Goal: Unclear

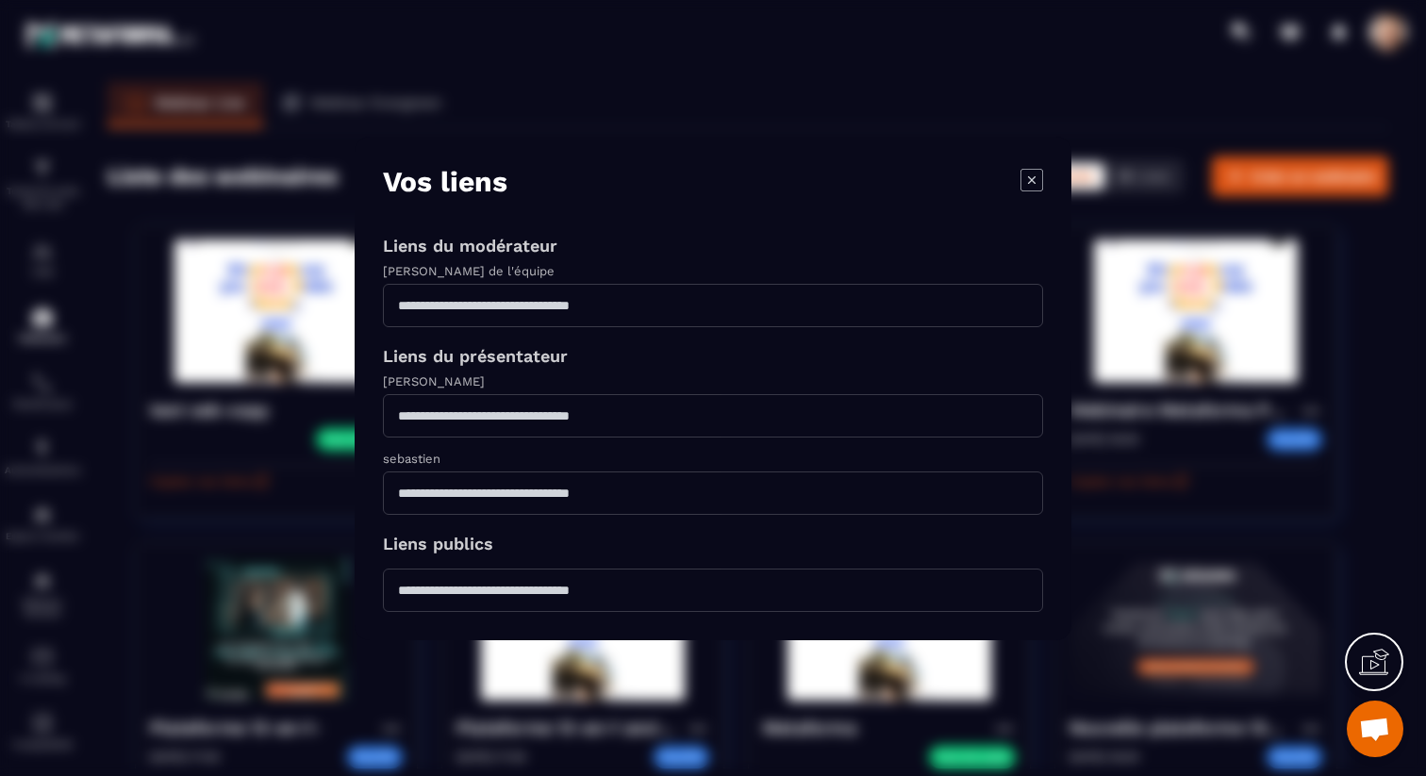
scroll to position [114, 0]
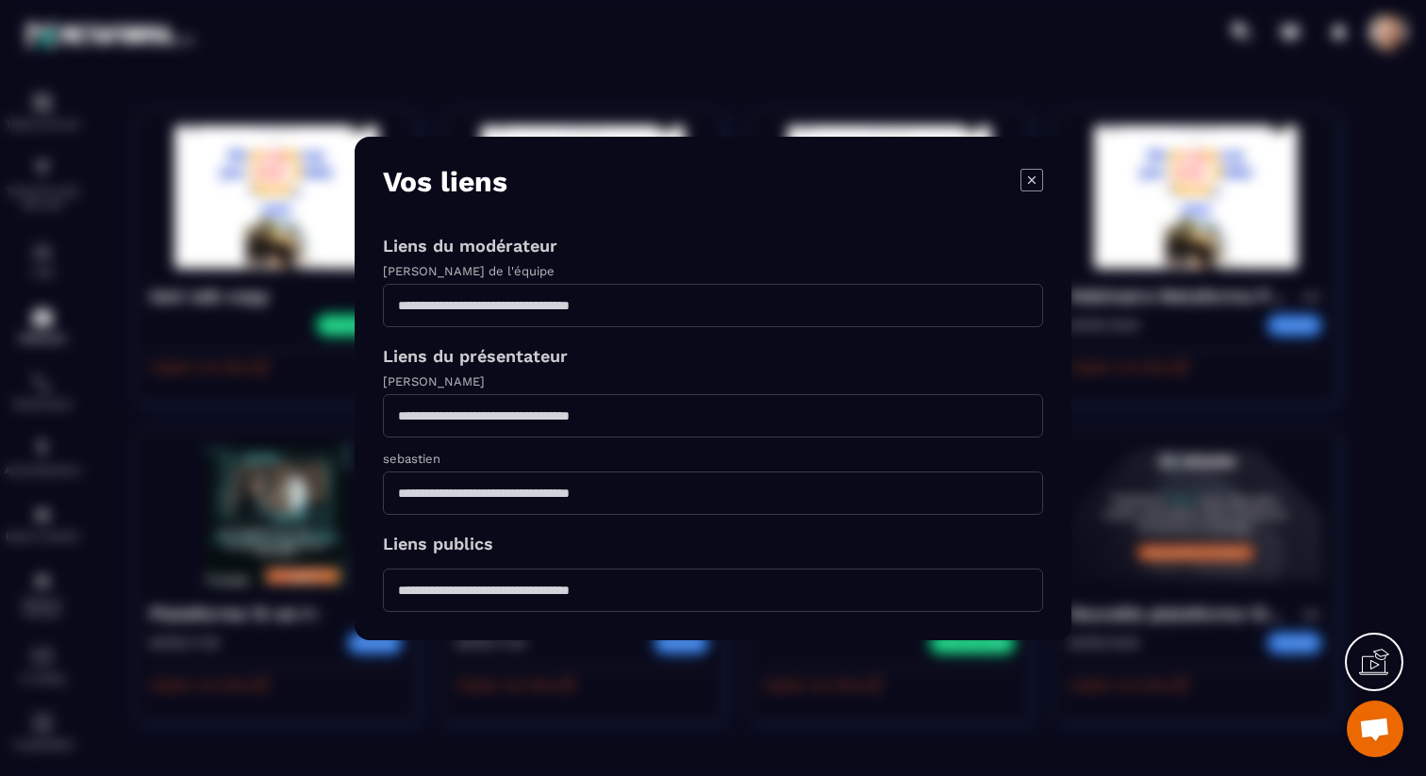
click at [1022, 174] on icon "Modal window" at bounding box center [1032, 179] width 23 height 23
